Goal: Transaction & Acquisition: Download file/media

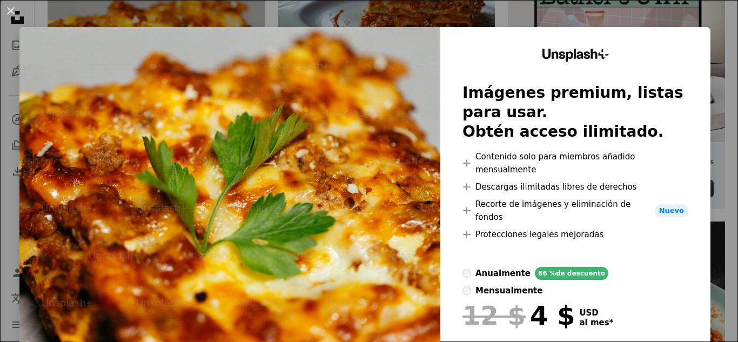
click at [414, 9] on div "An X shape Unsplash+ Imágenes premium, listas para usar. Obtén acceso ilimitado…" at bounding box center [369, 171] width 738 height 342
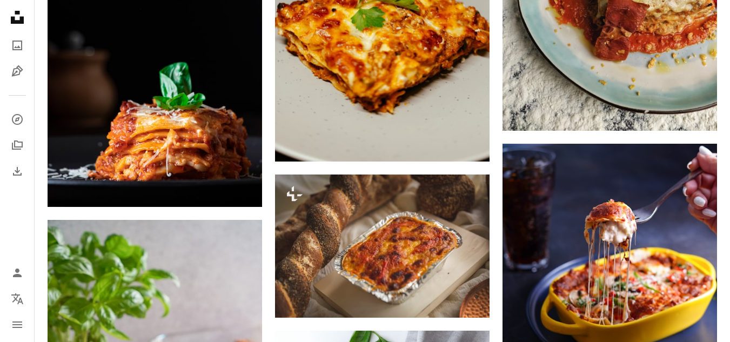
scroll to position [779, 0]
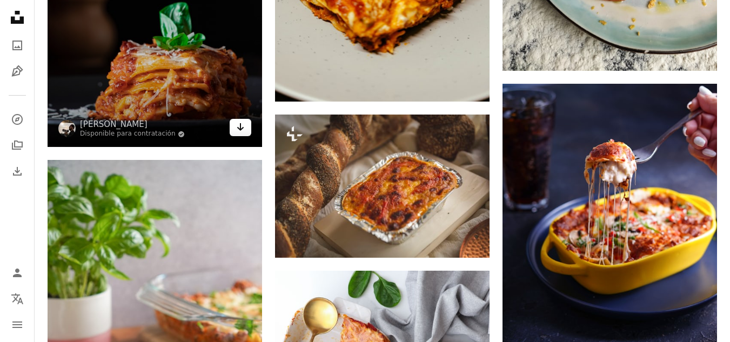
click at [242, 123] on icon "Arrow pointing down" at bounding box center [240, 127] width 9 height 13
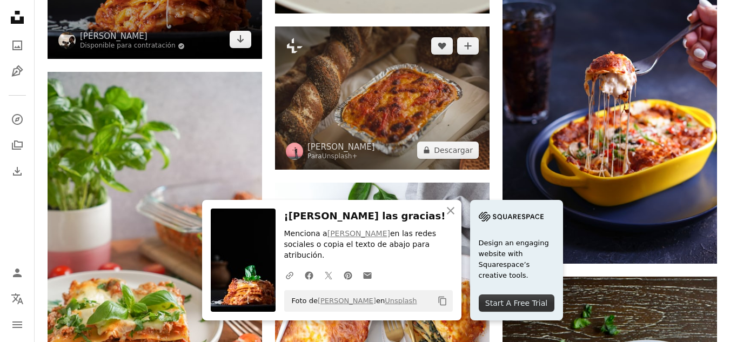
scroll to position [924, 0]
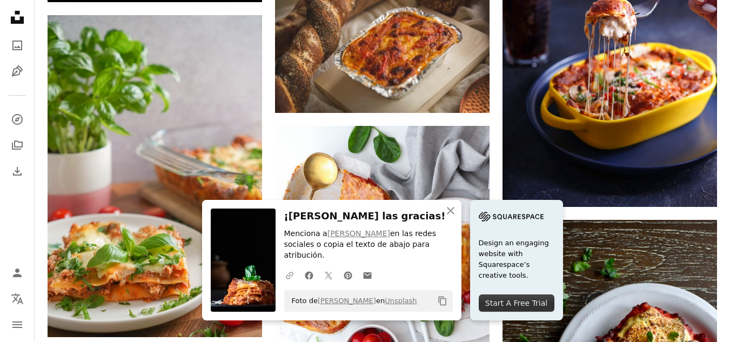
click at [290, 276] on icon "A URL sharing icon (chains)" at bounding box center [290, 276] width 10 height 10
click at [447, 215] on icon "button" at bounding box center [451, 211] width 8 height 8
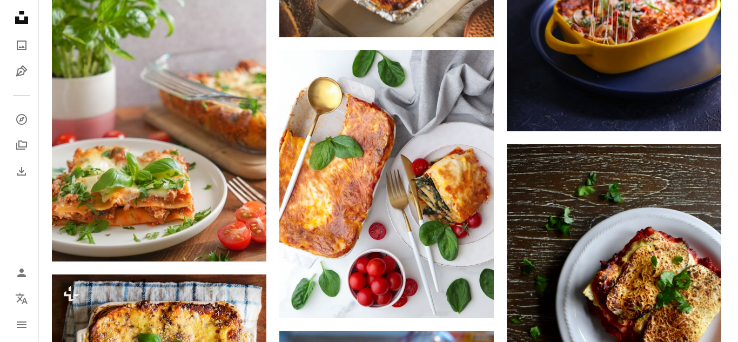
scroll to position [999, 0]
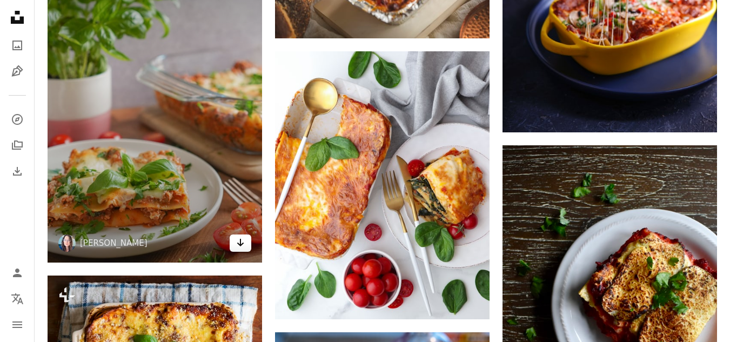
click at [243, 240] on icon "Arrow pointing down" at bounding box center [240, 242] width 9 height 13
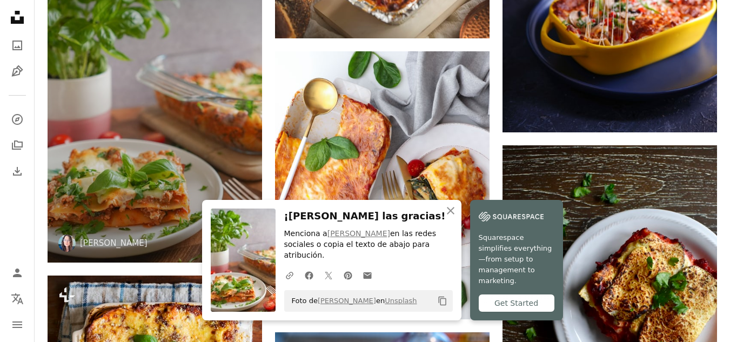
click at [179, 128] on img at bounding box center [155, 102] width 215 height 322
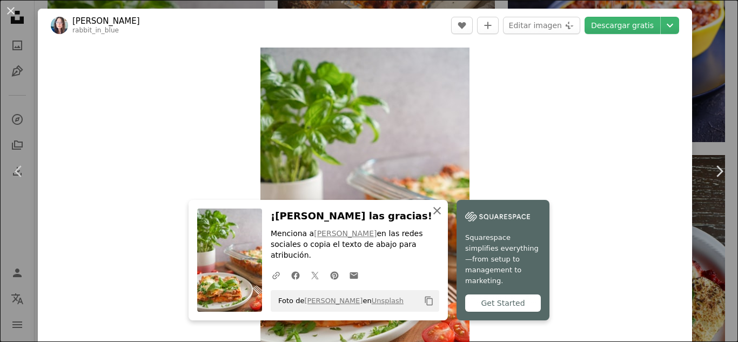
click at [436, 215] on icon "button" at bounding box center [437, 211] width 8 height 8
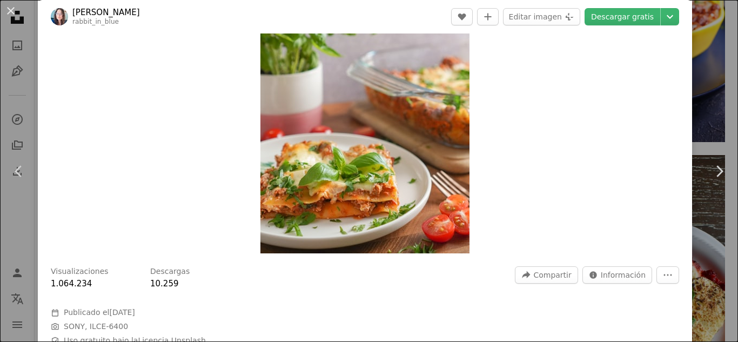
scroll to position [133, 0]
